Goal: Information Seeking & Learning: Find contact information

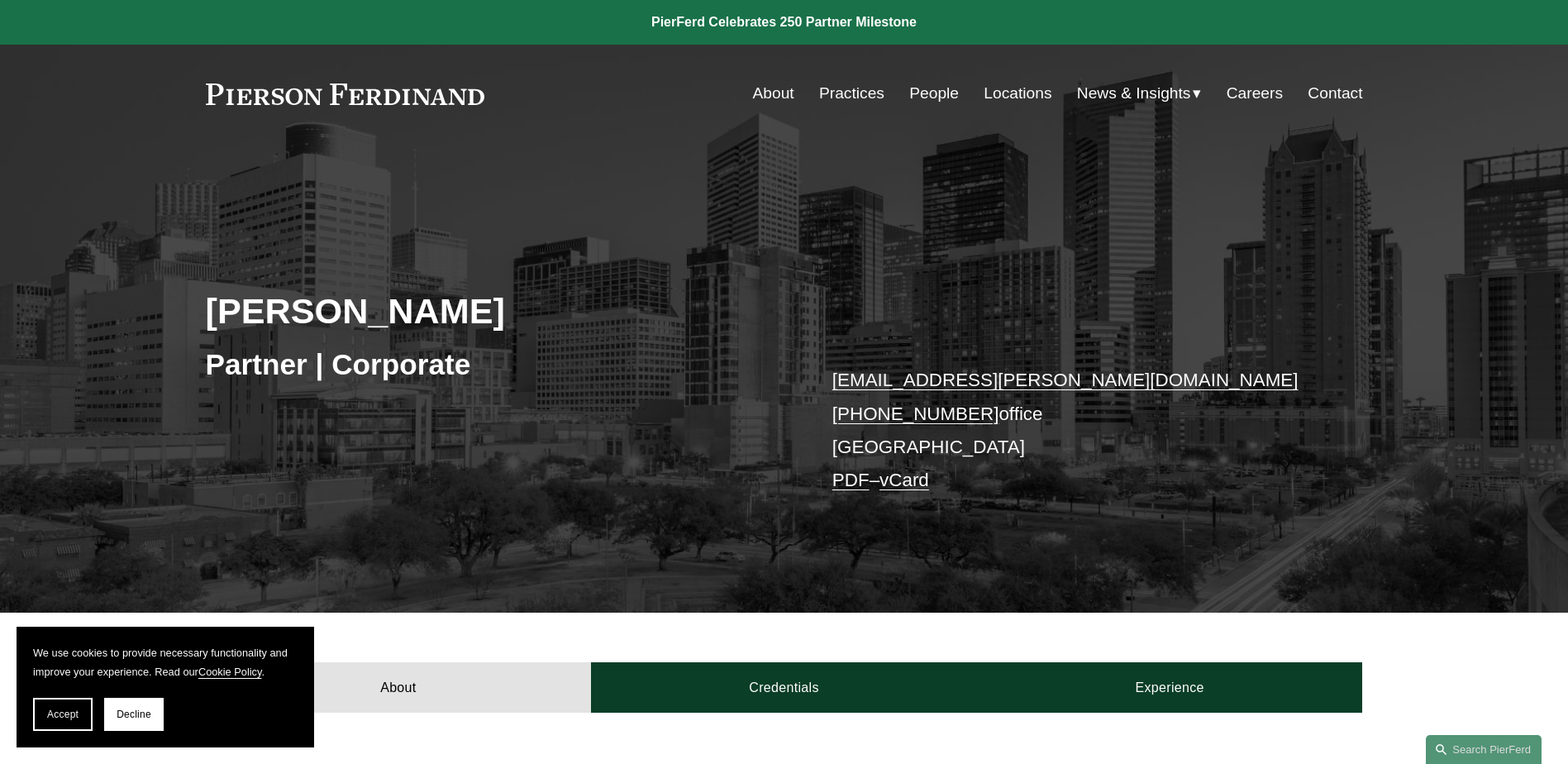
click at [1328, 94] on link "Contact" at bounding box center [1335, 93] width 54 height 32
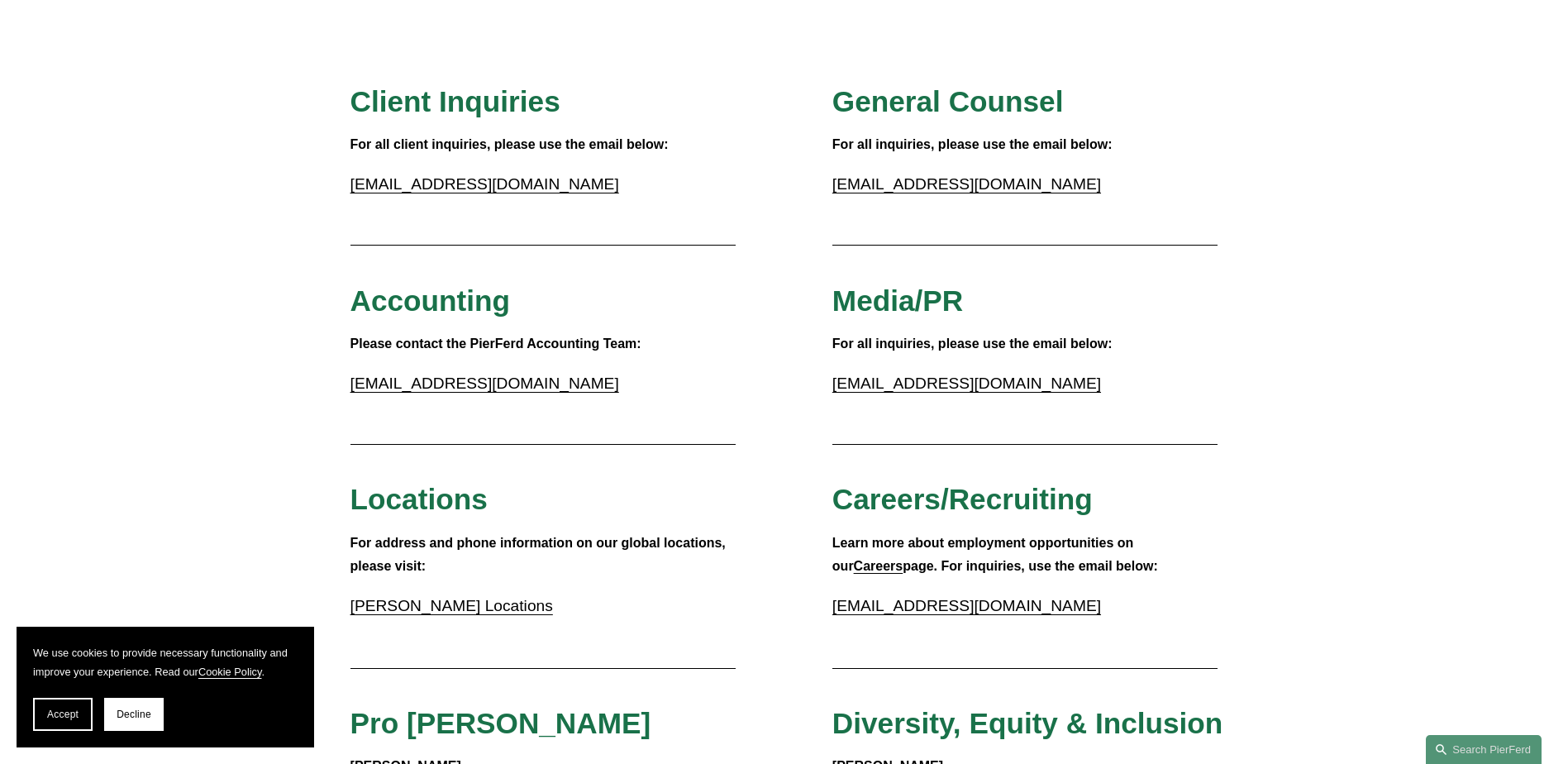
scroll to position [166, 0]
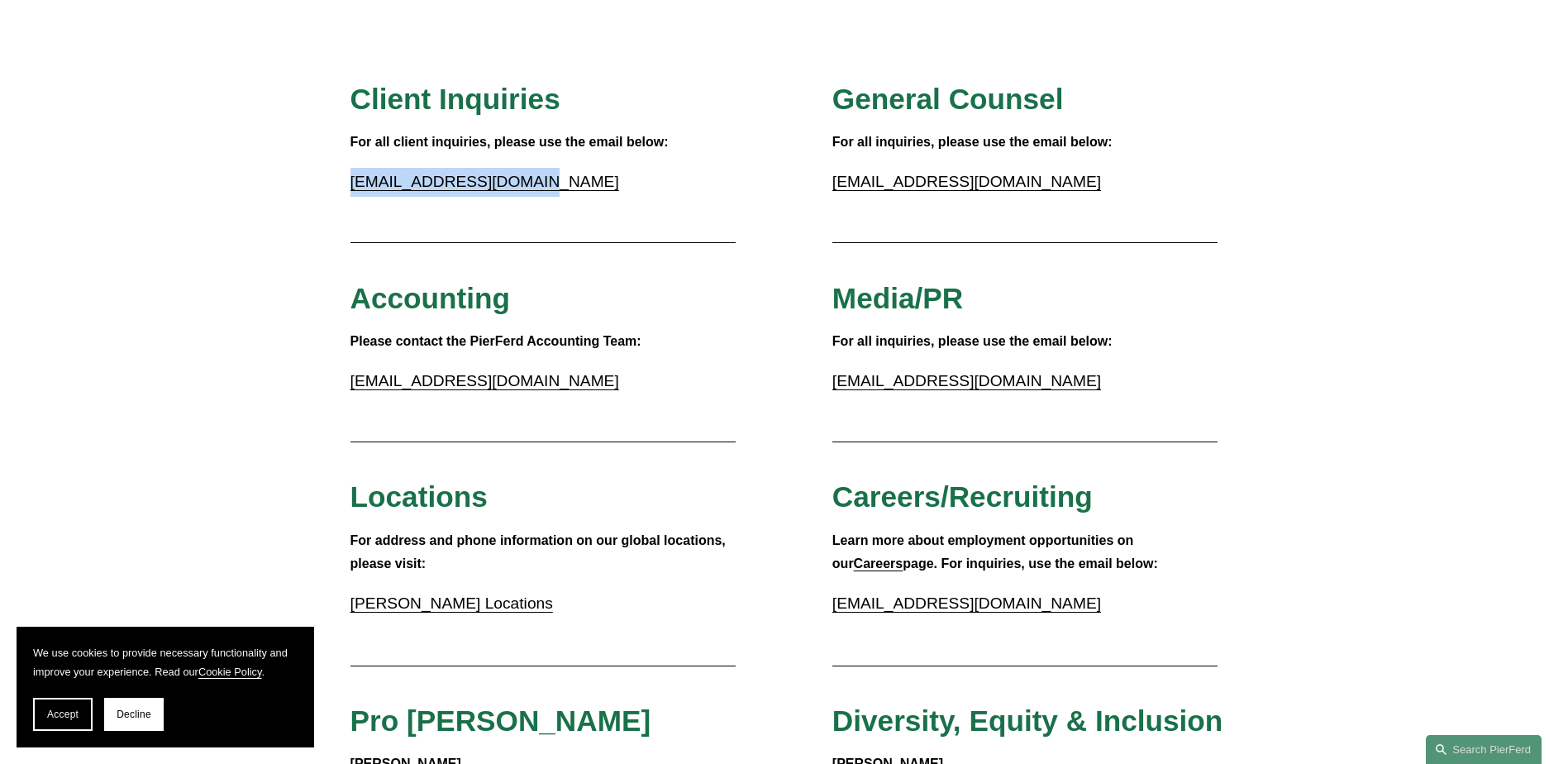
drag, startPoint x: 316, startPoint y: 186, endPoint x: 550, endPoint y: 186, distance: 234.0
copy link "inquiries@pierferd.com"
drag, startPoint x: 808, startPoint y: 177, endPoint x: 966, endPoint y: 185, distance: 158.2
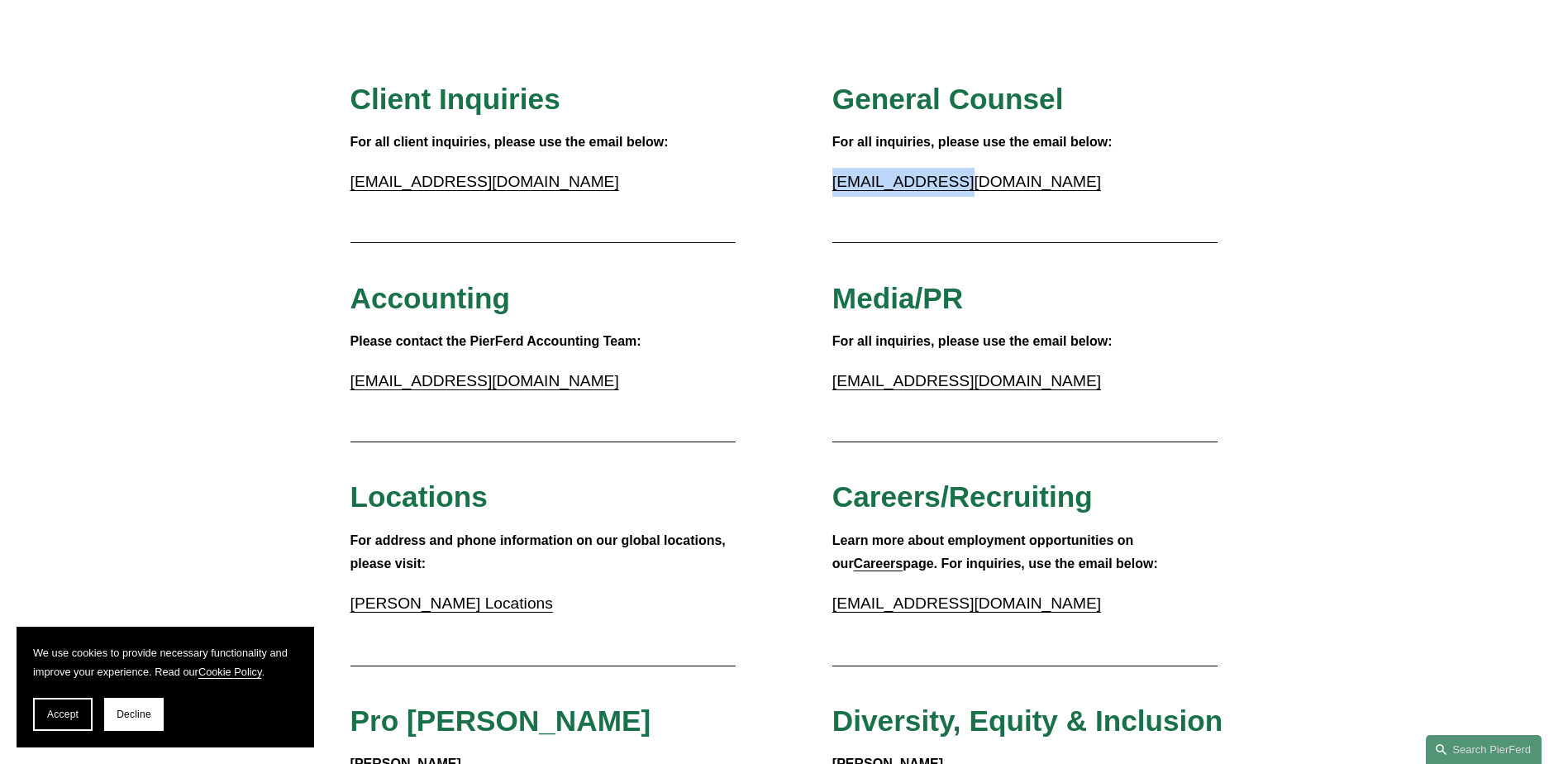
copy link "gc@pierferd.com"
click at [1181, 152] on p "For all inquiries, please use the email below:" at bounding box center [1026, 142] width 386 height 24
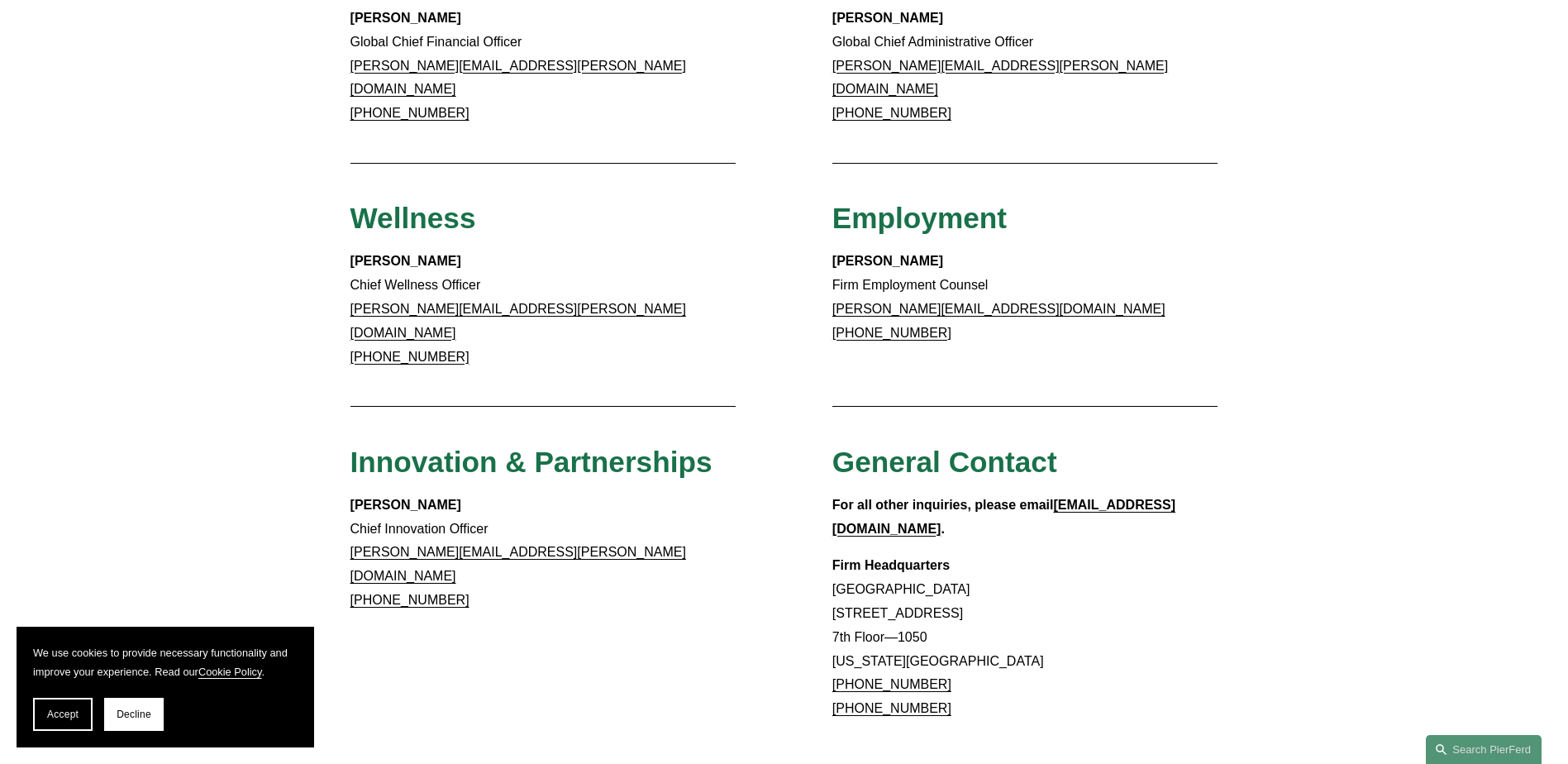
scroll to position [1157, 0]
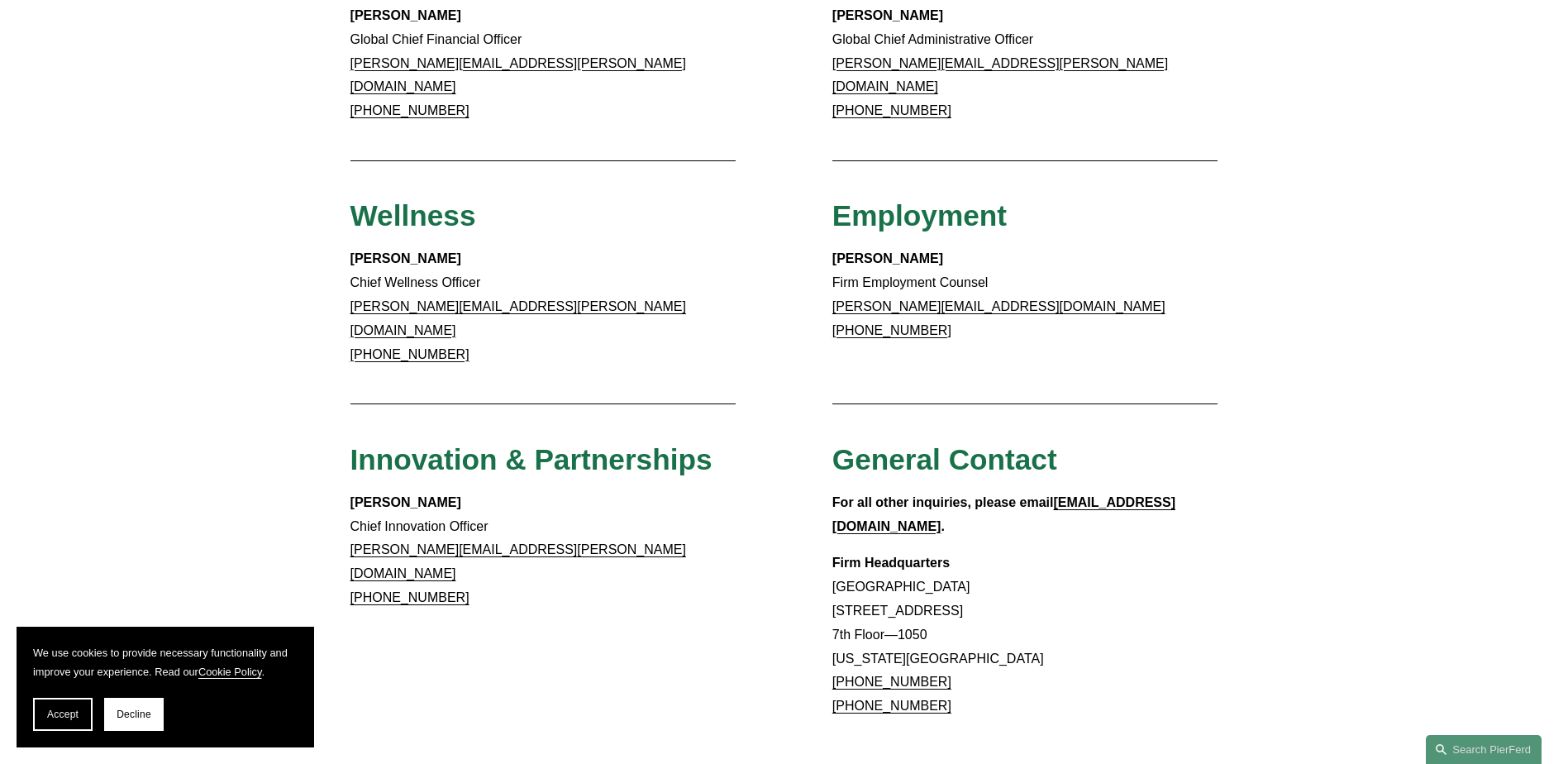
drag, startPoint x: 719, startPoint y: 92, endPoint x: 719, endPoint y: 76, distance: 16.0
